Goal: Transaction & Acquisition: Download file/media

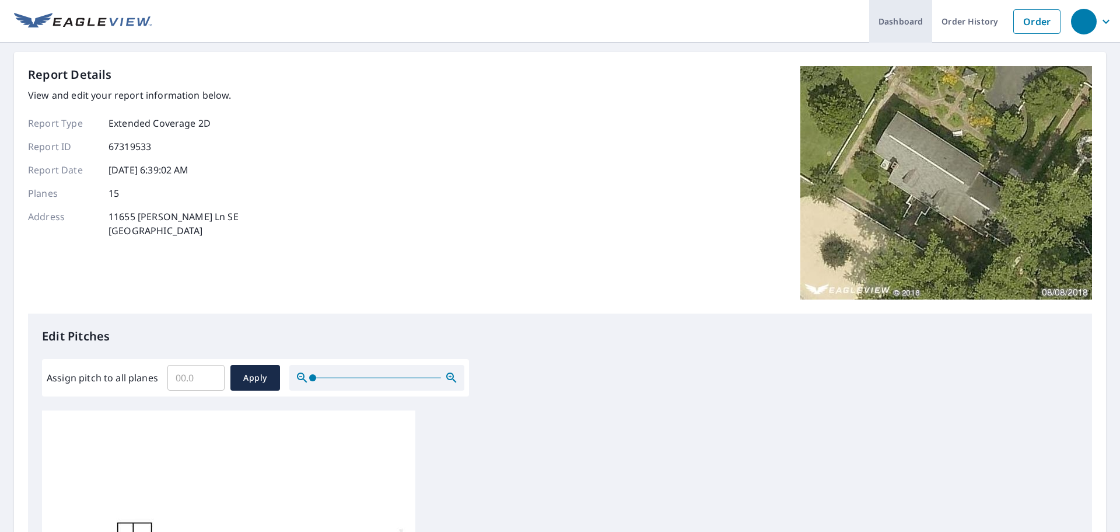
click at [879, 23] on link "Dashboard" at bounding box center [900, 21] width 63 height 43
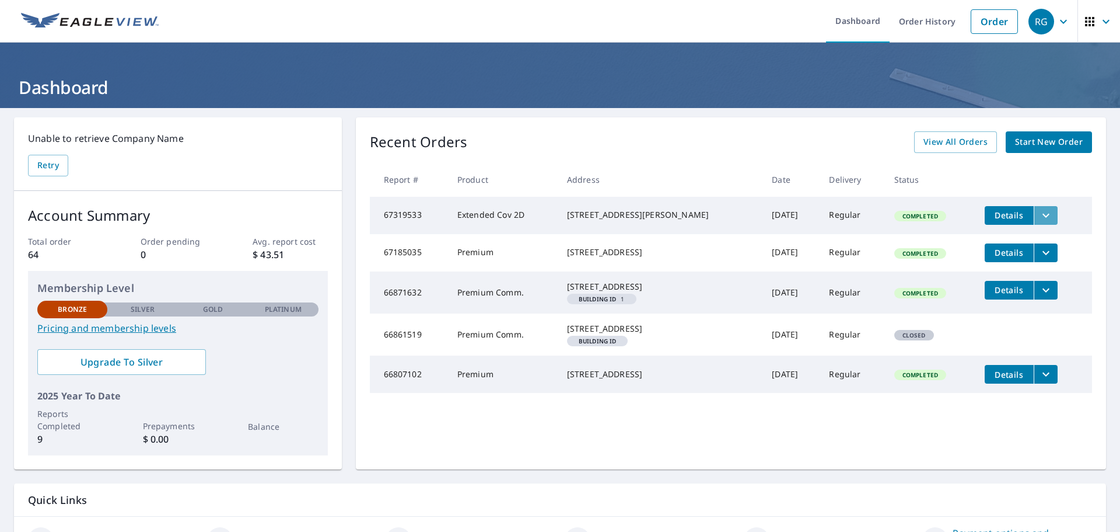
click at [1051, 218] on icon "filesDropdownBtn-67319533" at bounding box center [1046, 215] width 14 height 14
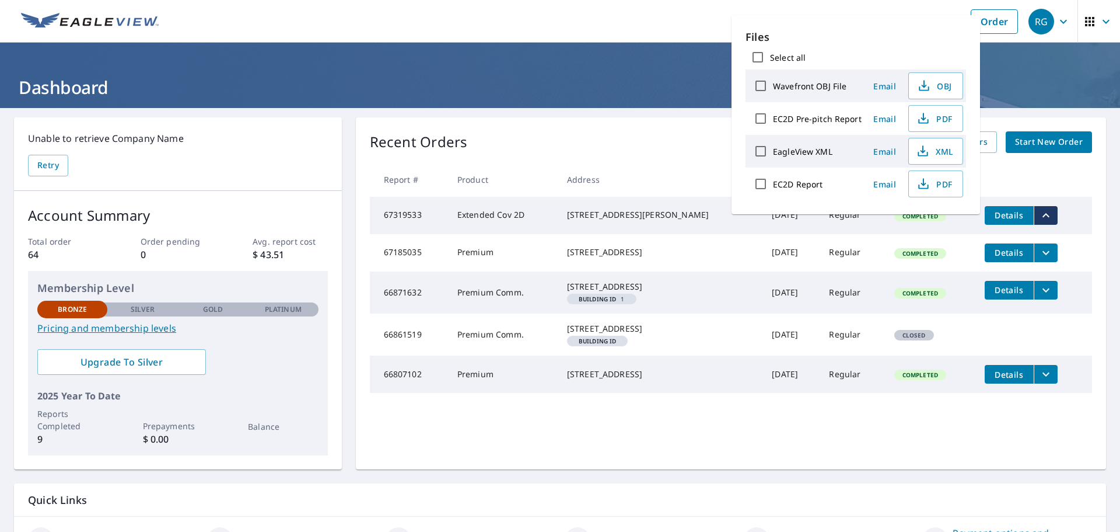
click at [756, 54] on input "Select all" at bounding box center [758, 57] width 25 height 25
checkbox input "true"
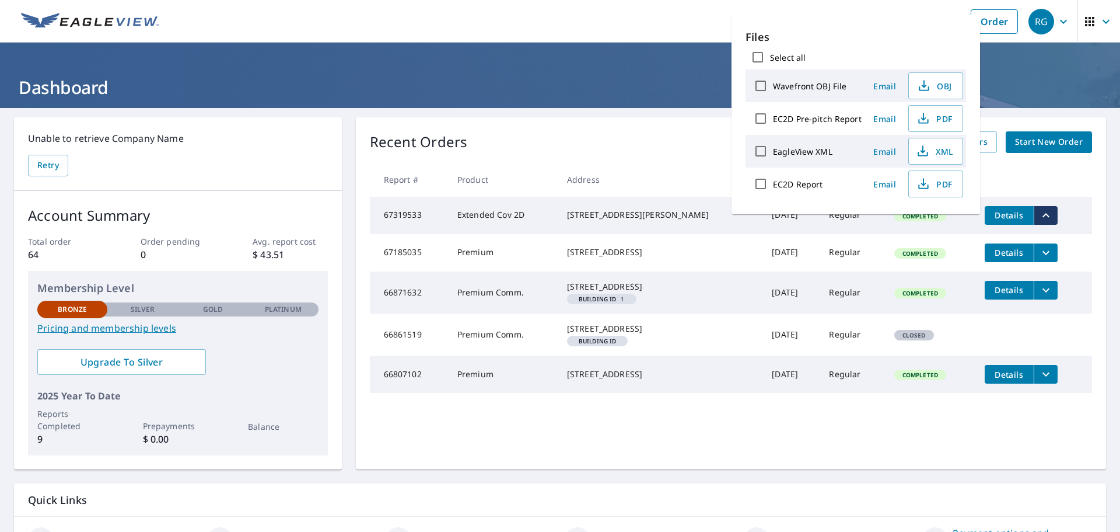
checkbox input "true"
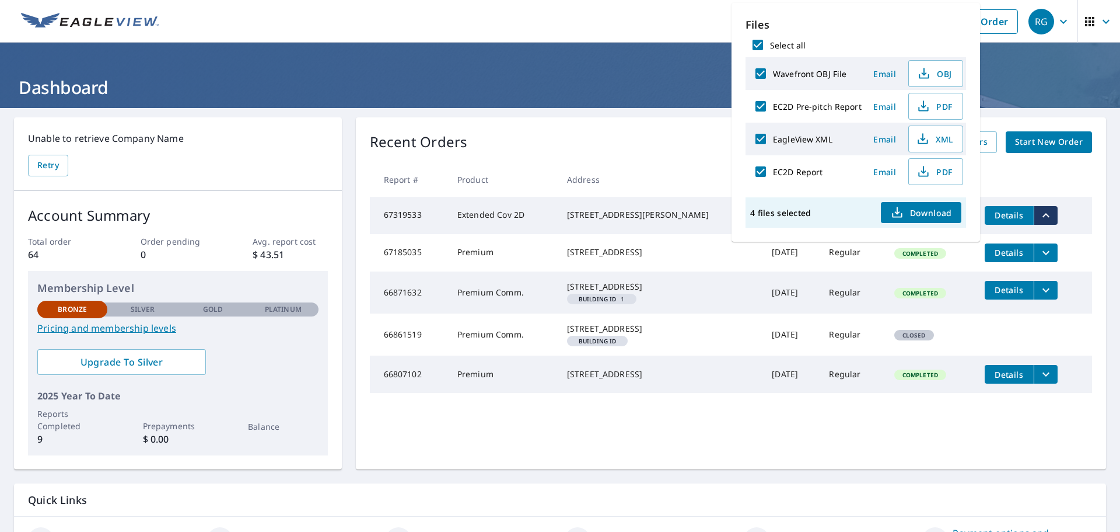
click at [926, 219] on span "Download" at bounding box center [921, 212] width 62 height 14
click at [899, 33] on div "Select all" at bounding box center [856, 45] width 221 height 25
